Goal: Task Accomplishment & Management: Manage account settings

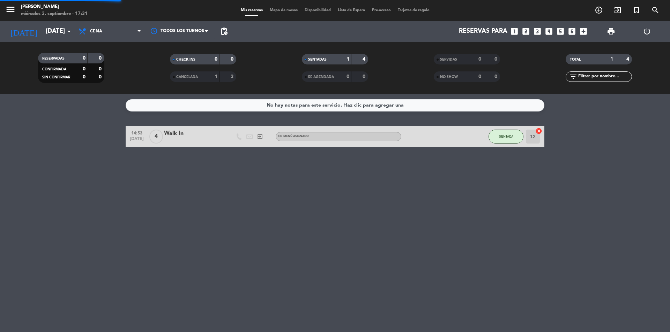
click at [111, 79] on div "menu [PERSON_NAME][DATE] 3. septiembre - 17:31 Mis reservas Mapa de mesas Dispo…" at bounding box center [335, 47] width 670 height 94
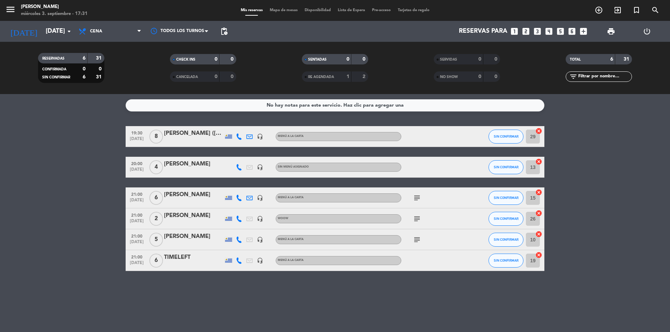
click at [202, 199] on div "[PERSON_NAME]" at bounding box center [193, 194] width 59 height 9
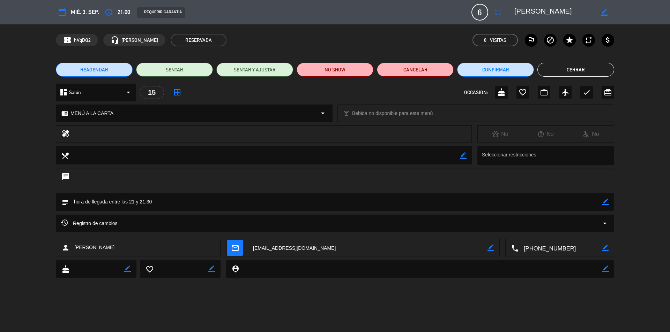
click at [177, 92] on icon "border_all" at bounding box center [177, 92] width 8 height 8
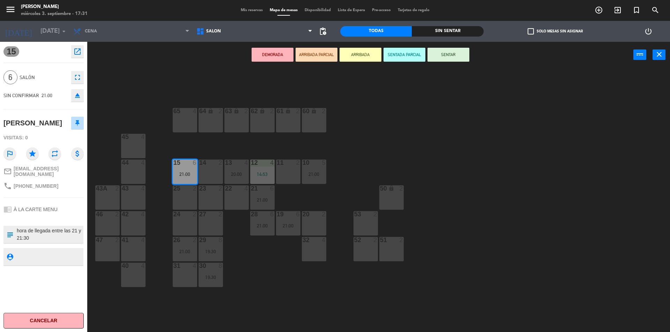
click at [80, 75] on icon "fullscreen" at bounding box center [77, 77] width 8 height 8
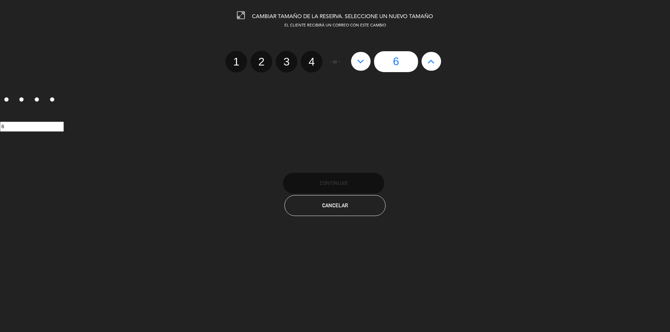
click at [428, 62] on icon at bounding box center [430, 61] width 7 height 11
type input "7"
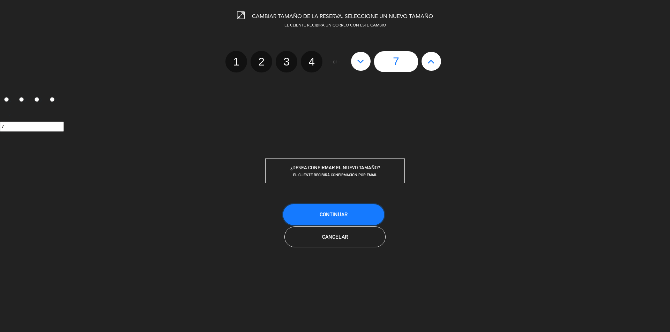
click at [351, 211] on button "Continuar" at bounding box center [333, 214] width 101 height 21
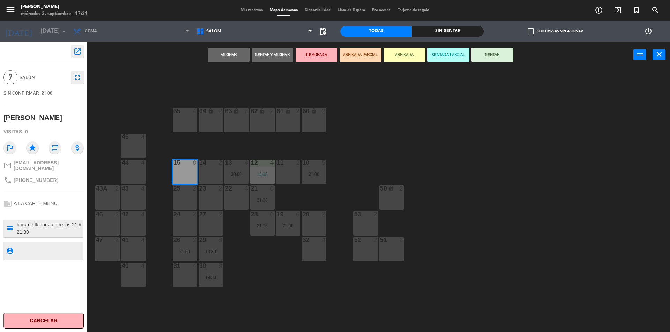
click at [78, 78] on icon "fullscreen" at bounding box center [77, 77] width 8 height 8
